Goal: Find contact information: Find contact information

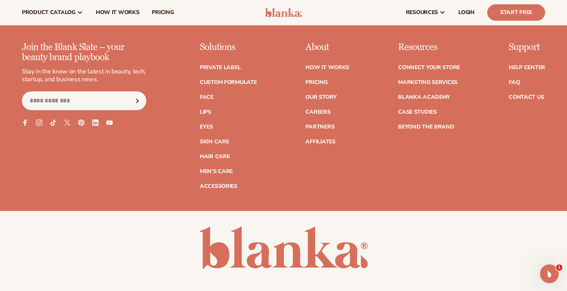
scroll to position [3108, 0]
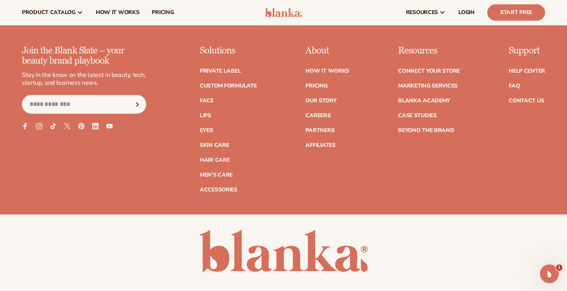
click at [351, 173] on div "Join the Blank Slate – your beauty brand playbook Stay in the know on the lates…" at bounding box center [283, 119] width 523 height 147
click at [513, 98] on link "Contact Us" at bounding box center [526, 100] width 35 height 5
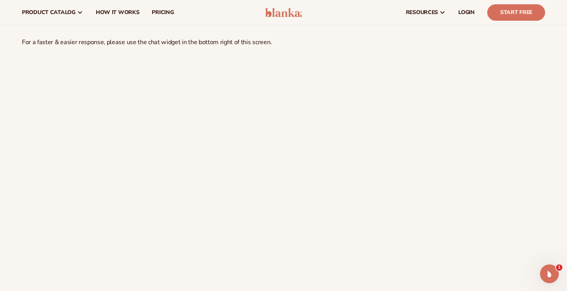
scroll to position [53, 0]
